Goal: Check status: Check status

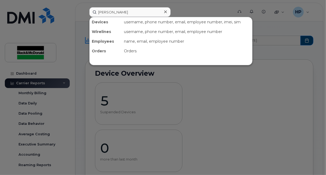
type input "[PERSON_NAME]"
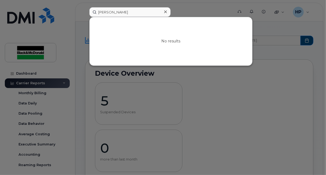
drag, startPoint x: 137, startPoint y: 14, endPoint x: 95, endPoint y: 12, distance: 42.4
click at [95, 12] on input "[PERSON_NAME]" at bounding box center [129, 12] width 81 height 10
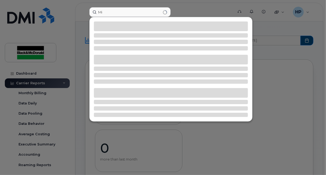
type input "M"
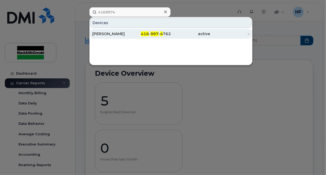
type input "4169974"
click at [116, 32] on div "[PERSON_NAME]" at bounding box center [111, 33] width 39 height 5
